Goal: Navigation & Orientation: Find specific page/section

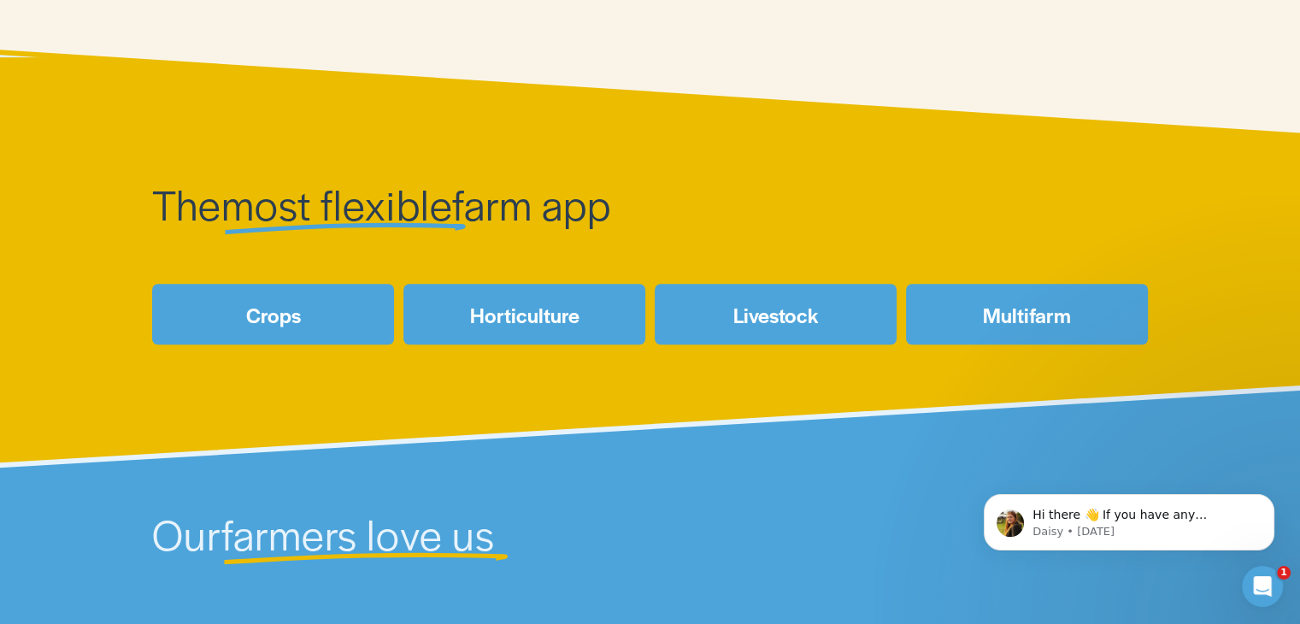
click at [811, 310] on link "Livestock" at bounding box center [776, 314] width 242 height 61
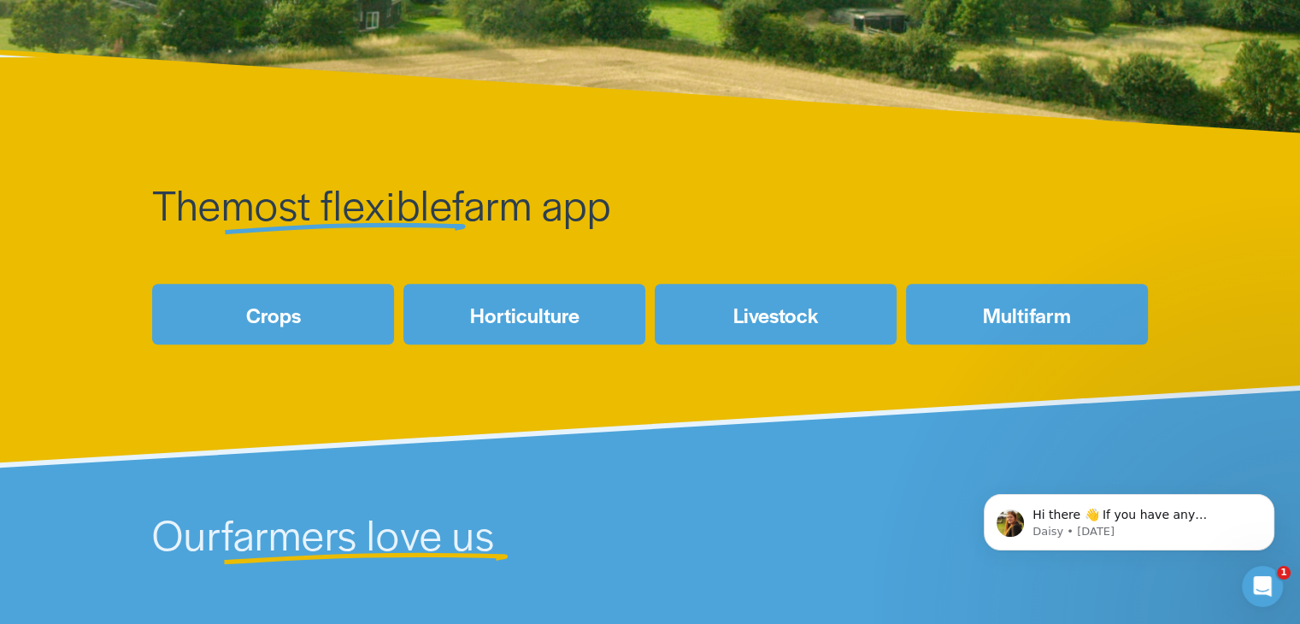
click at [1009, 327] on link "Multifarm" at bounding box center [1027, 314] width 242 height 61
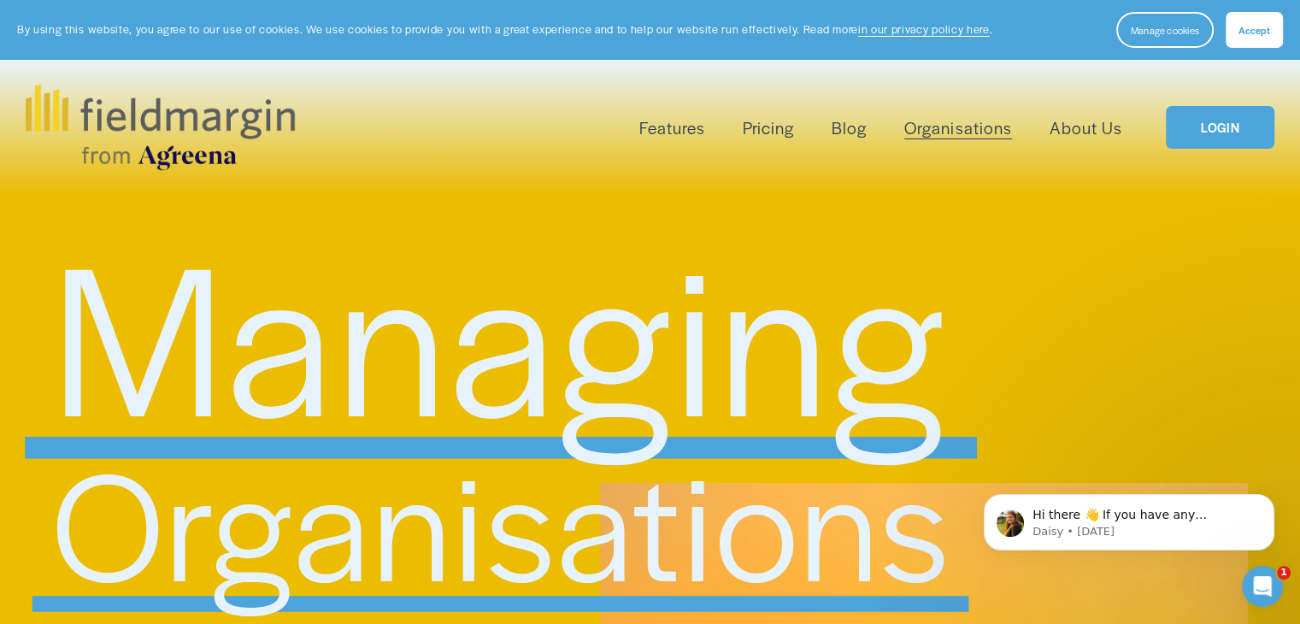
click at [0, 0] on span "Mapping" at bounding box center [0, 0] width 0 height 0
